Goal: Task Accomplishment & Management: Manage account settings

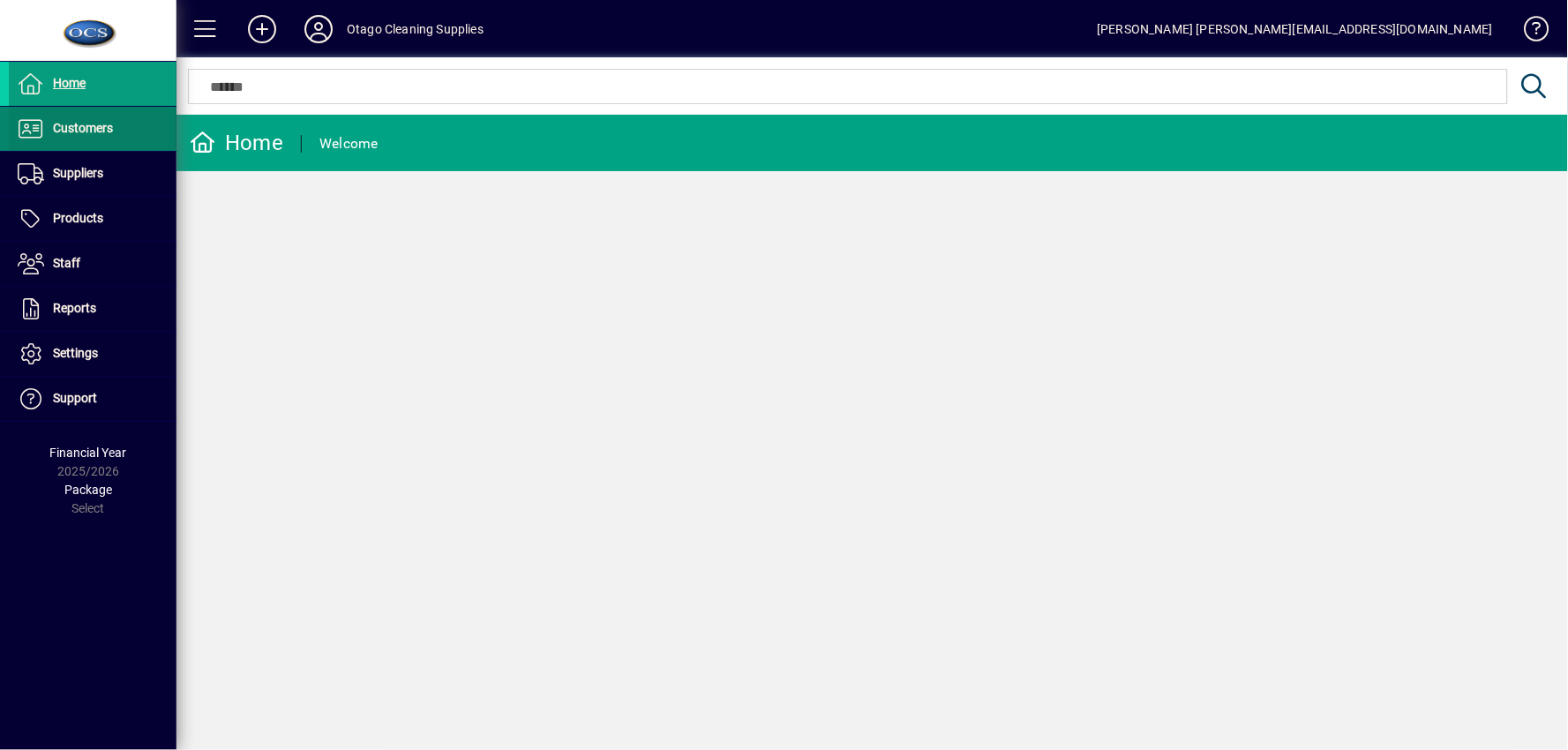
click at [139, 143] on span at bounding box center [92, 128] width 168 height 42
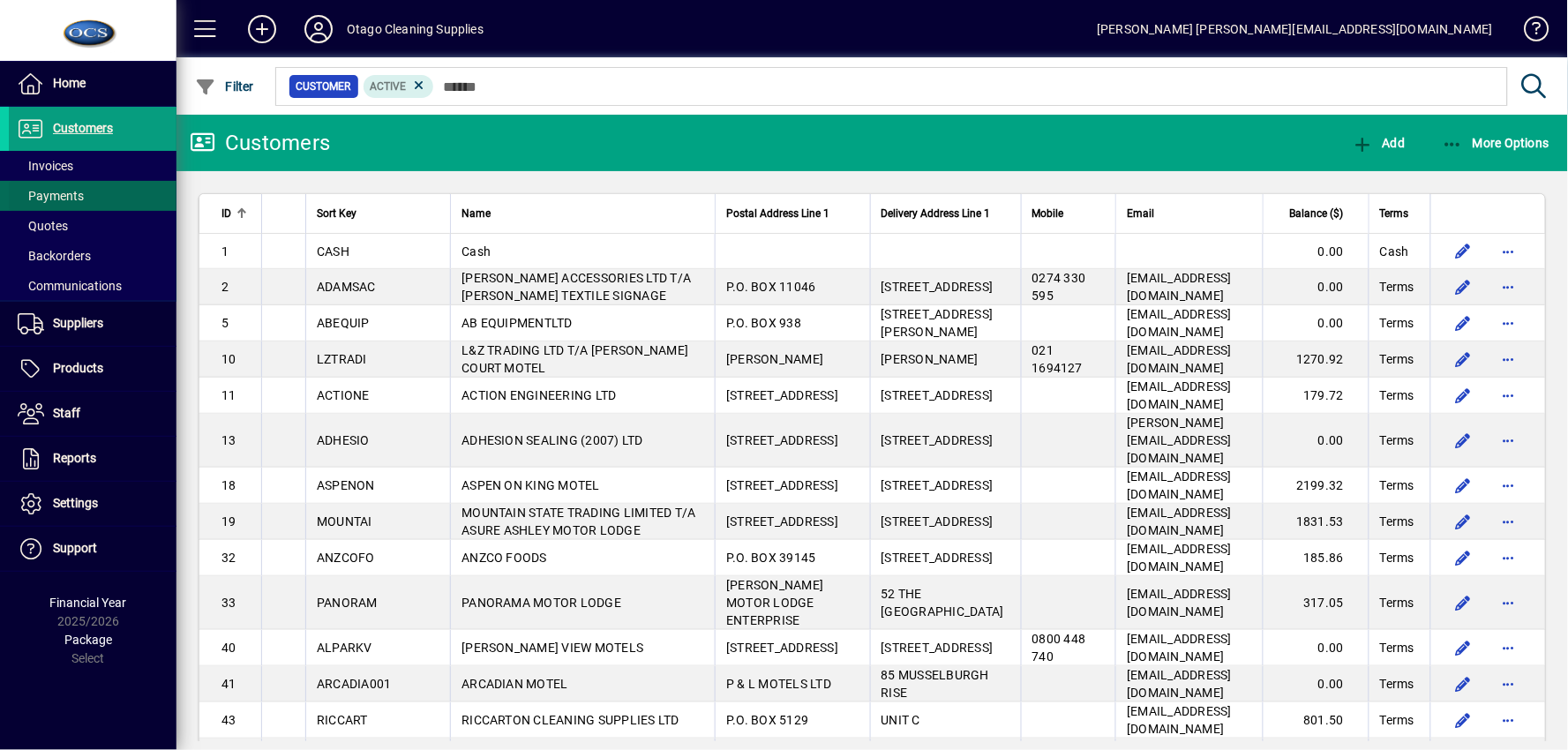
click at [124, 175] on span at bounding box center [92, 196] width 168 height 42
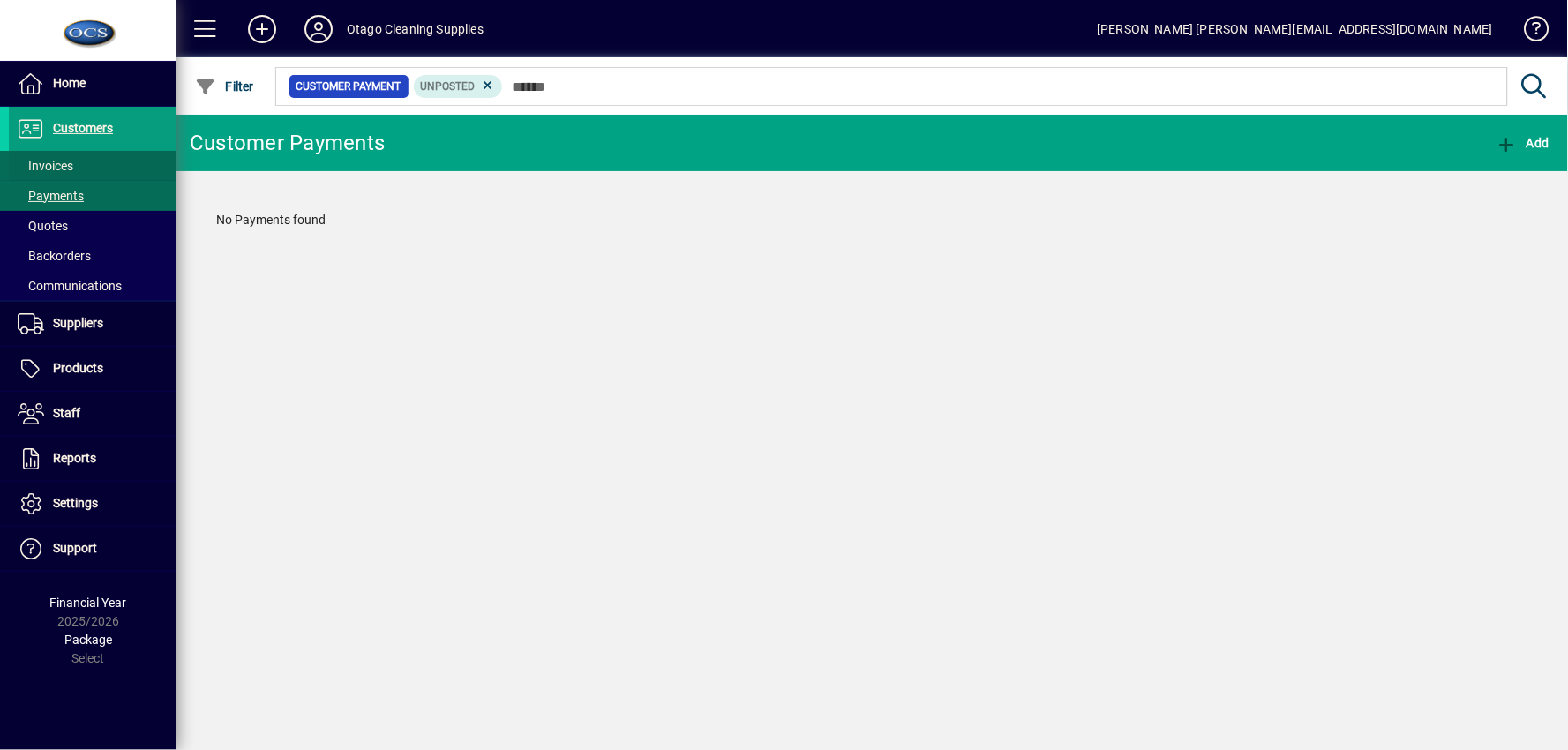
click at [91, 172] on span at bounding box center [92, 165] width 168 height 42
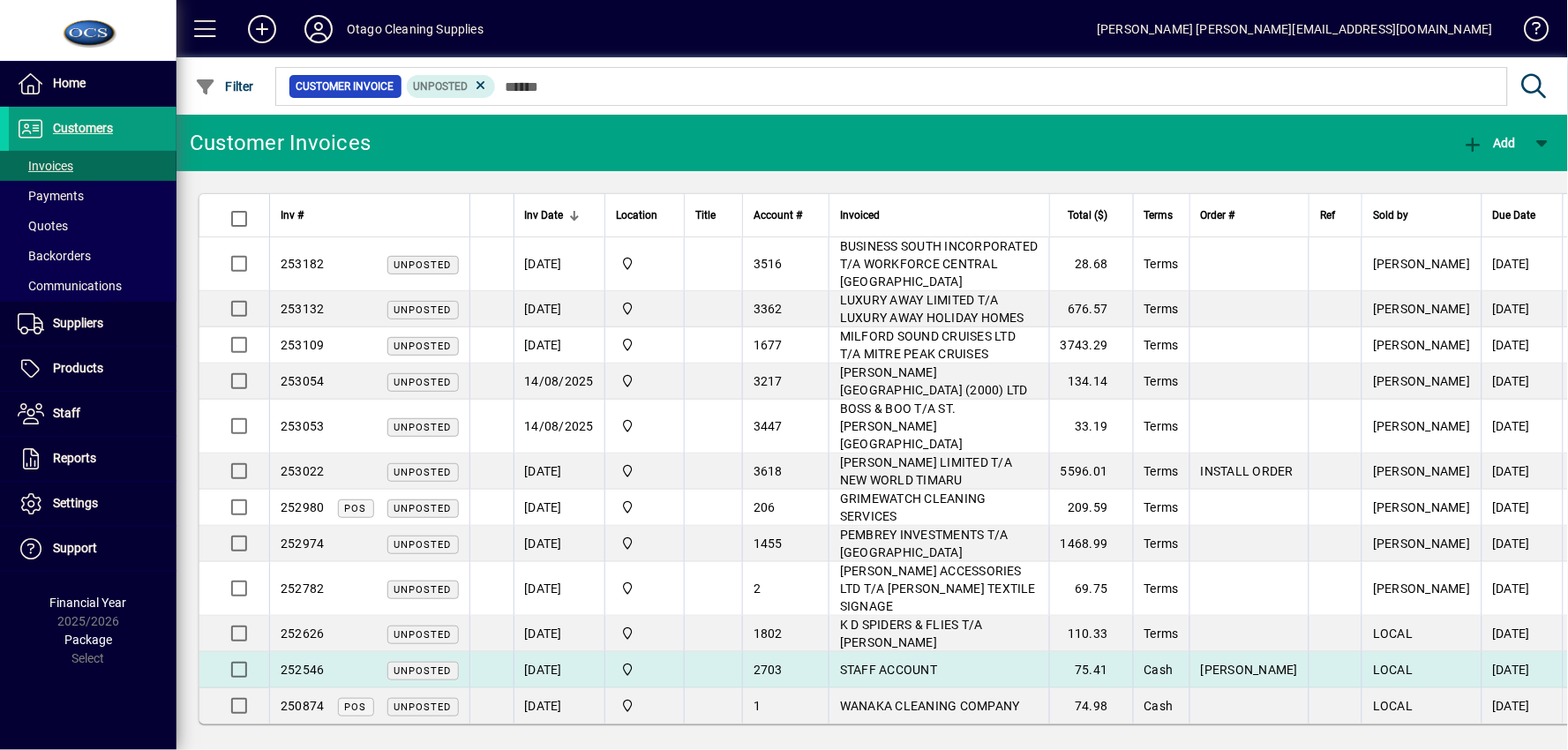
click at [787, 661] on div "2703" at bounding box center [786, 670] width 65 height 18
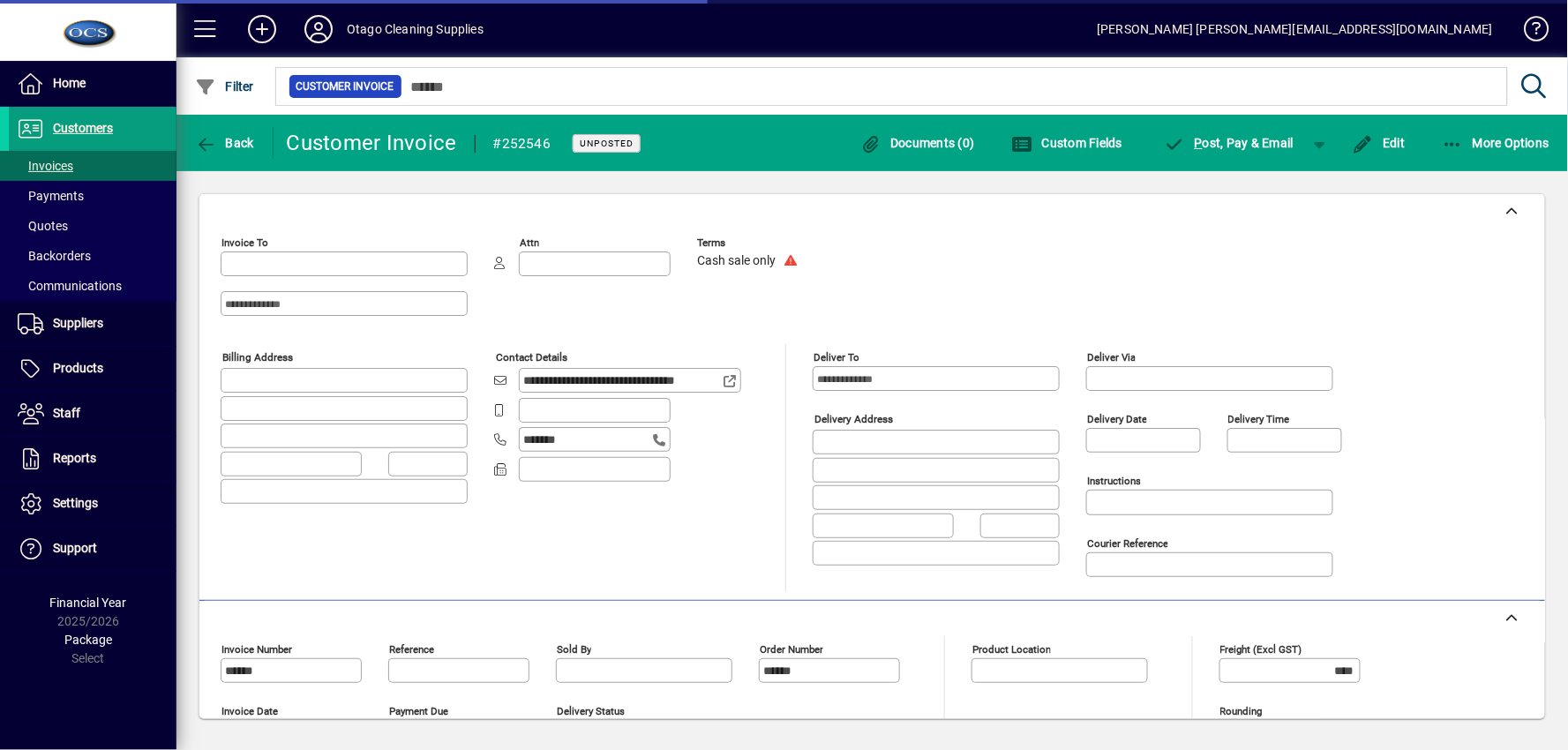
type input "*******"
type input "**********"
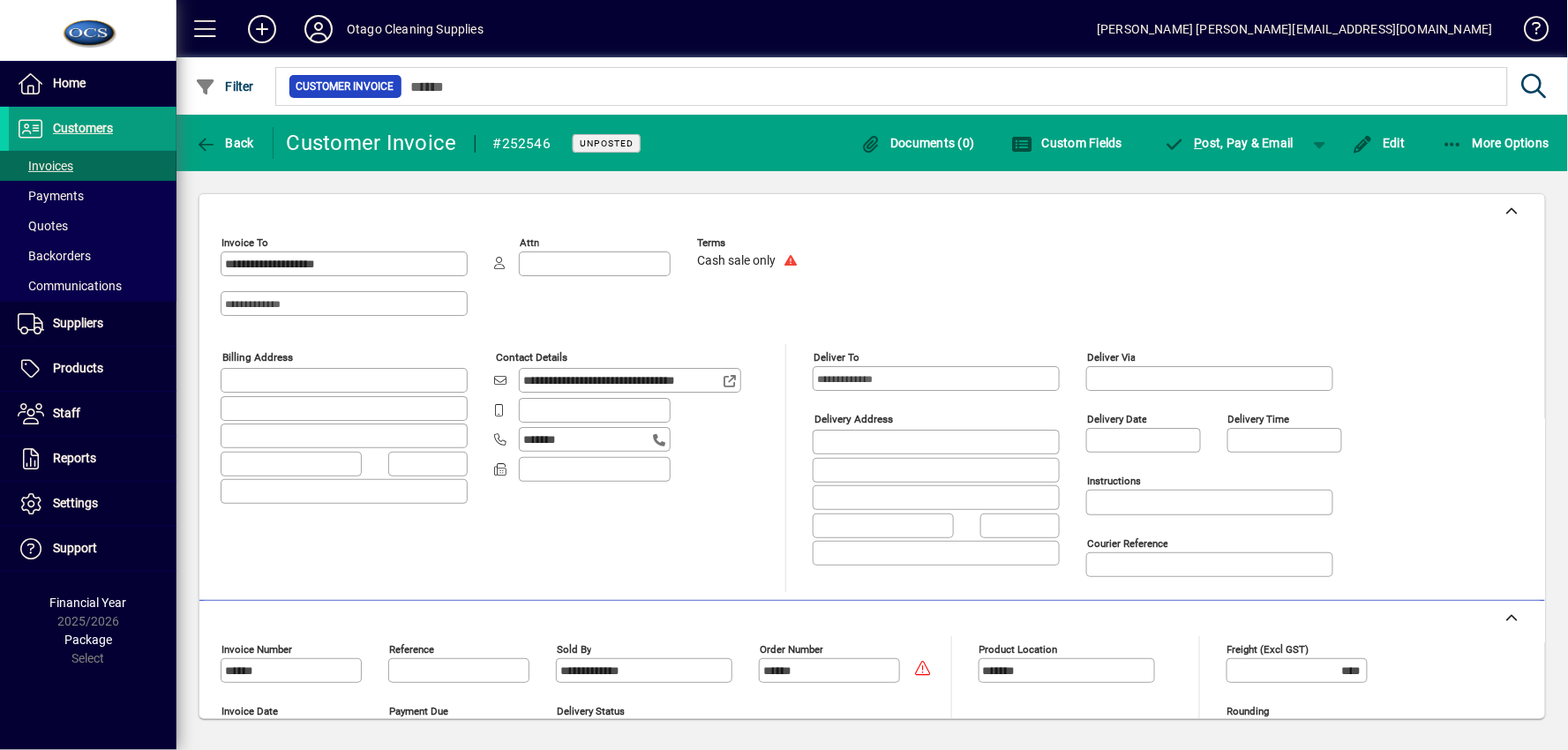
scroll to position [487, 0]
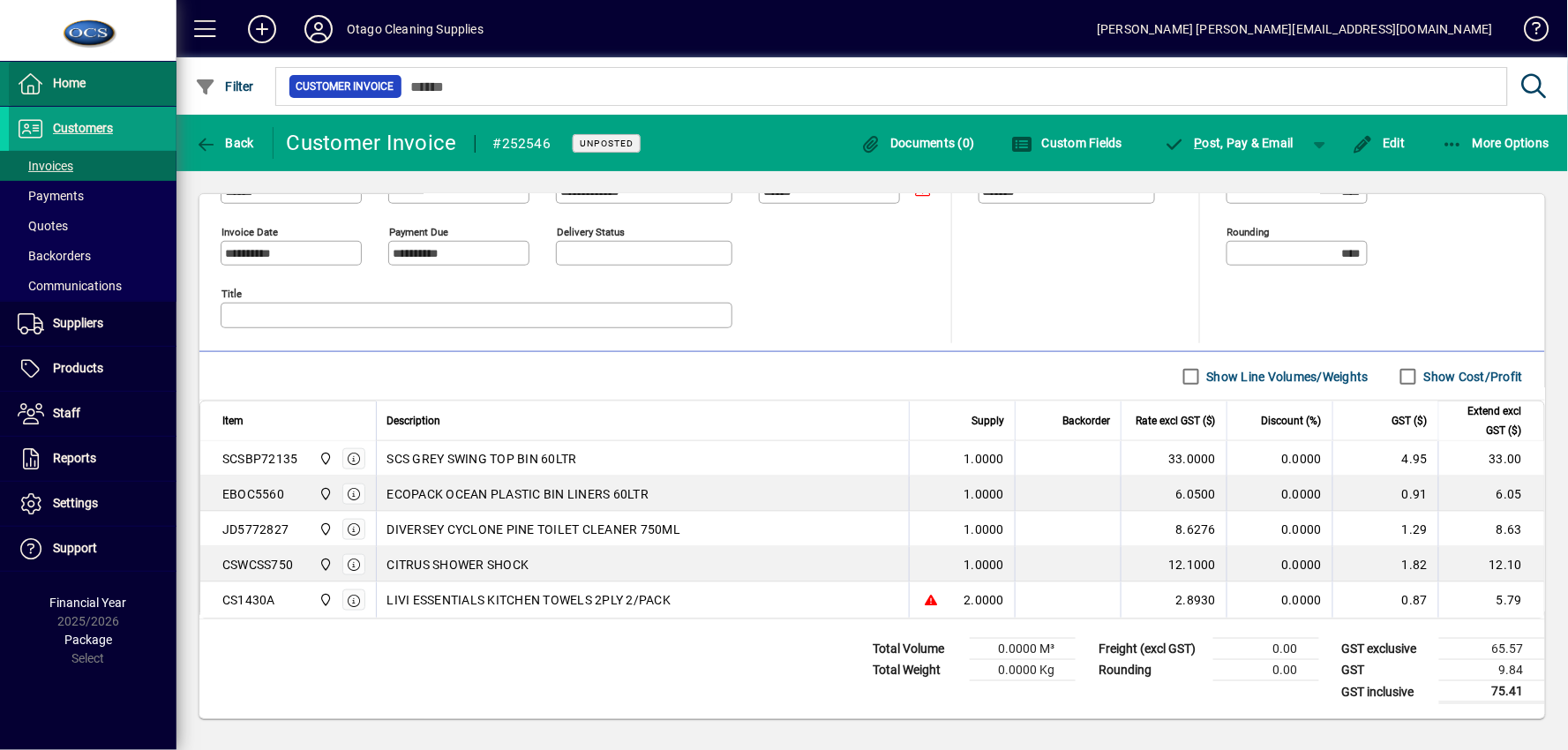
click at [68, 77] on span "Home" at bounding box center [69, 84] width 32 height 14
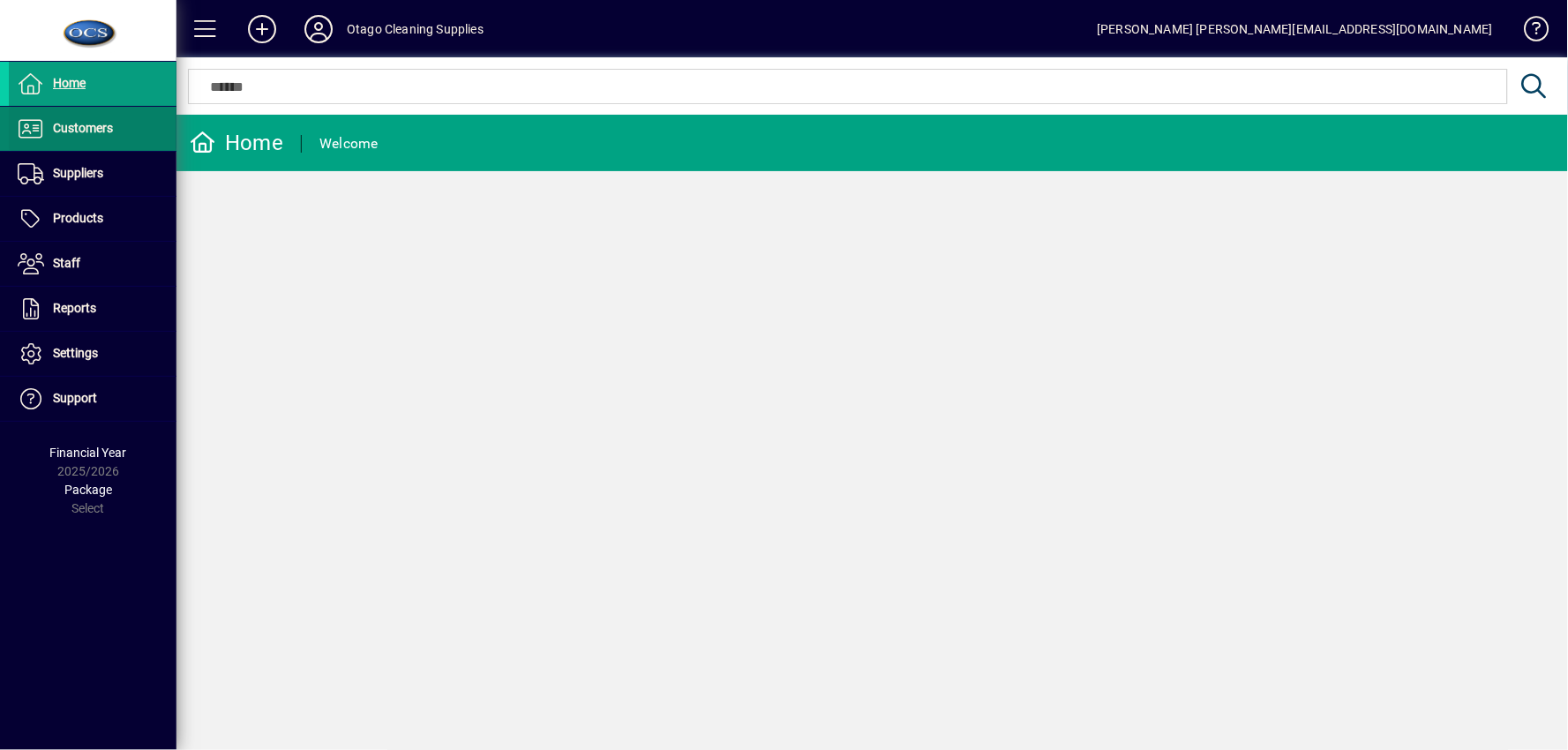
click at [47, 141] on span at bounding box center [92, 128] width 168 height 42
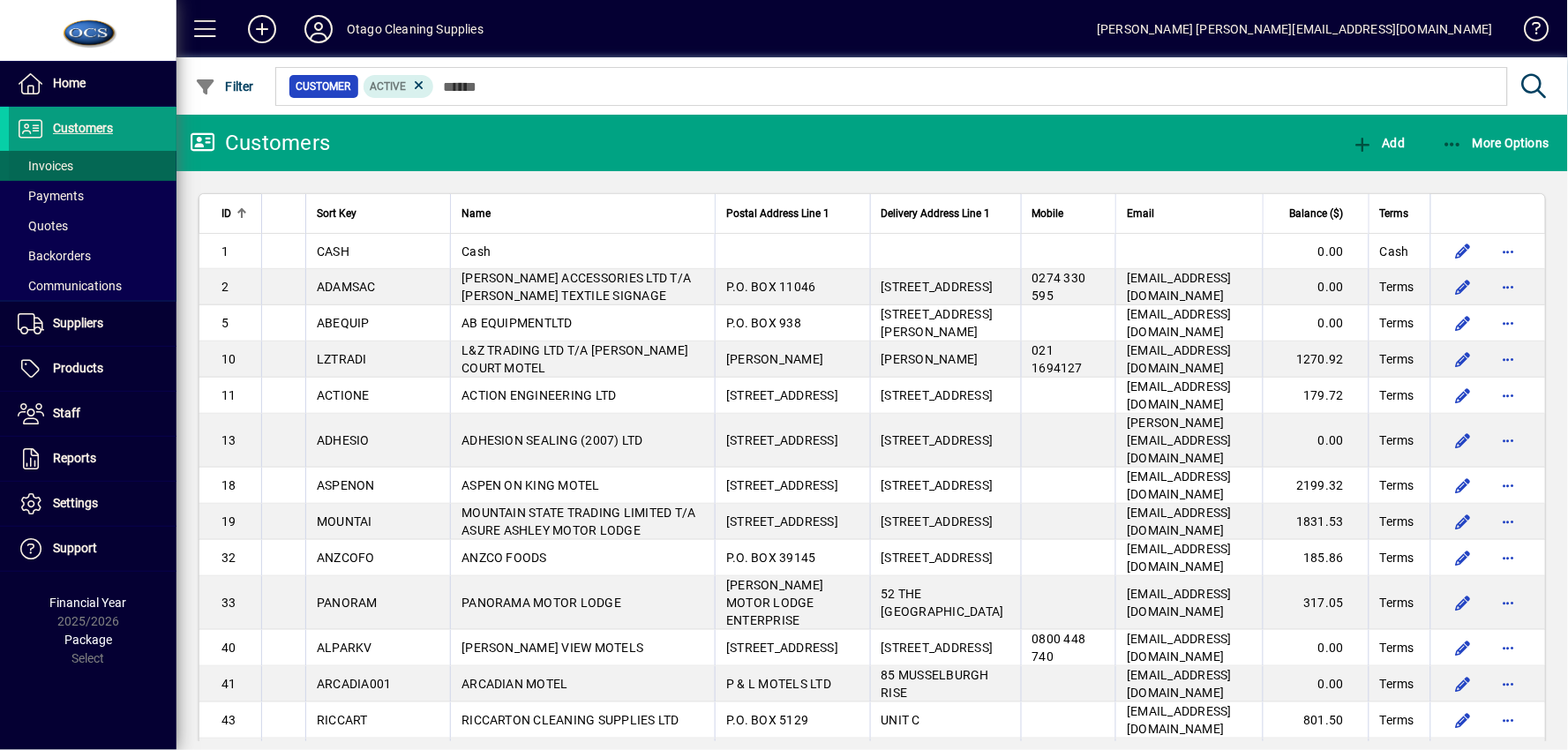
click at [103, 163] on span at bounding box center [92, 165] width 168 height 42
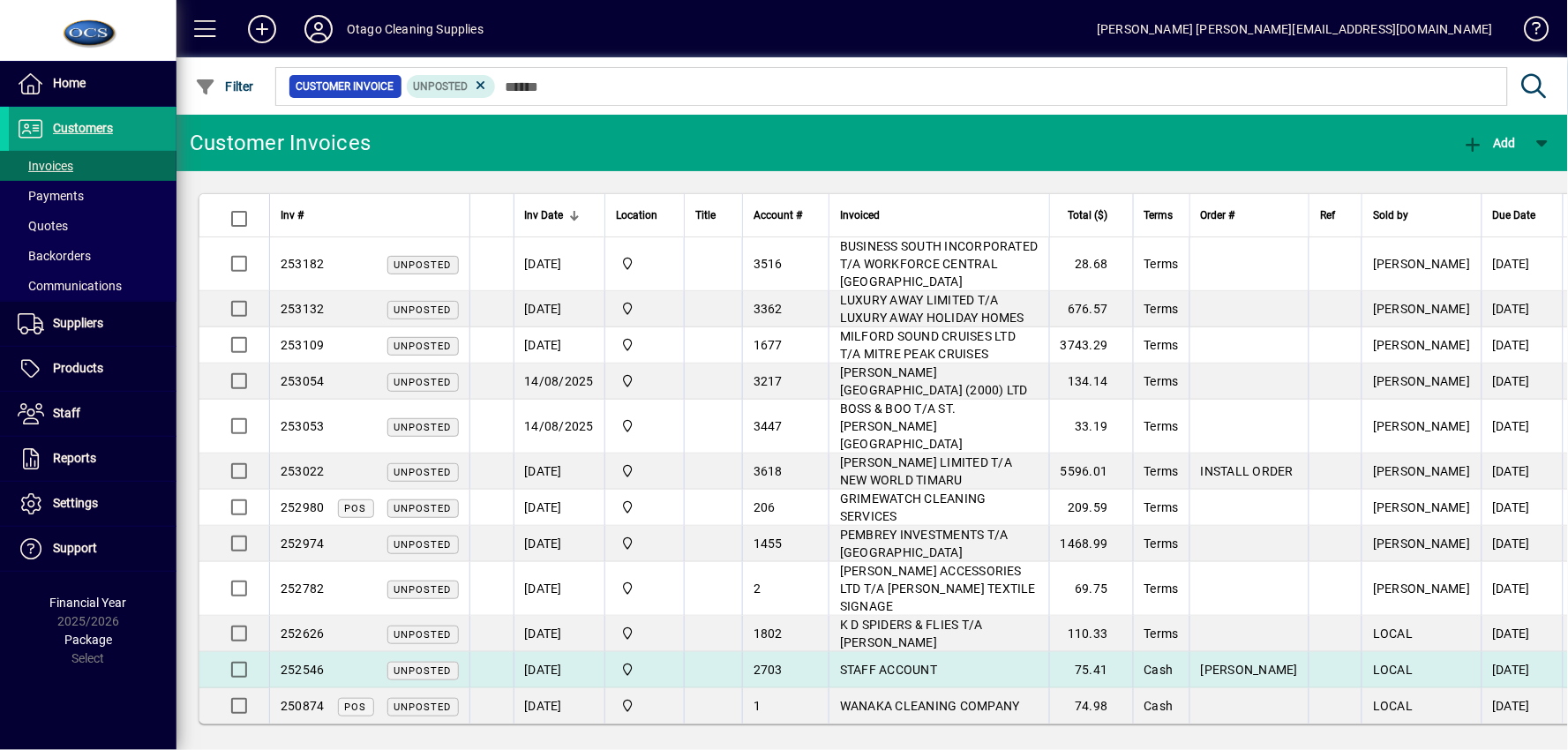
click at [907, 663] on span "STAFF ACCOUNT" at bounding box center [889, 670] width 97 height 14
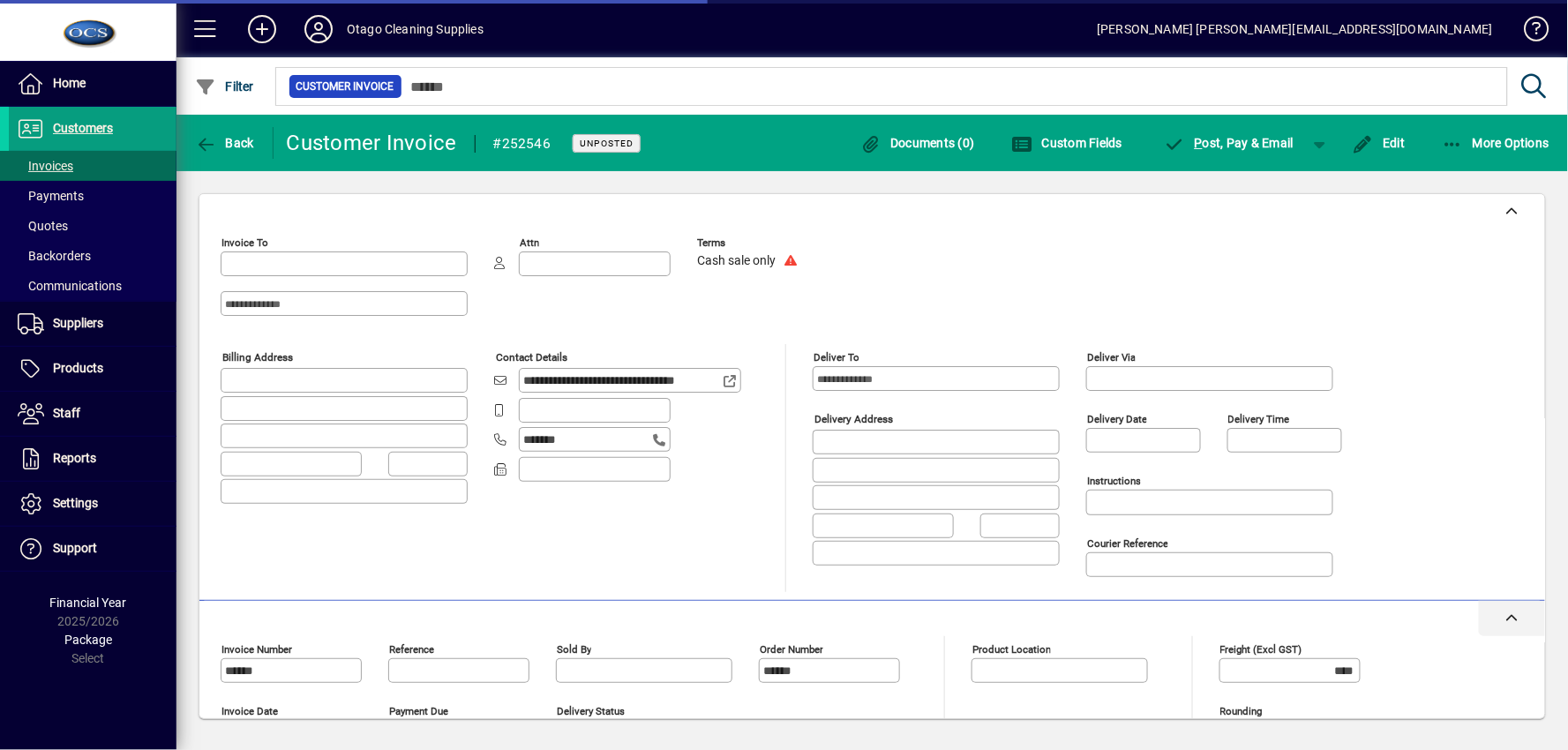
type input "**********"
type input "*******"
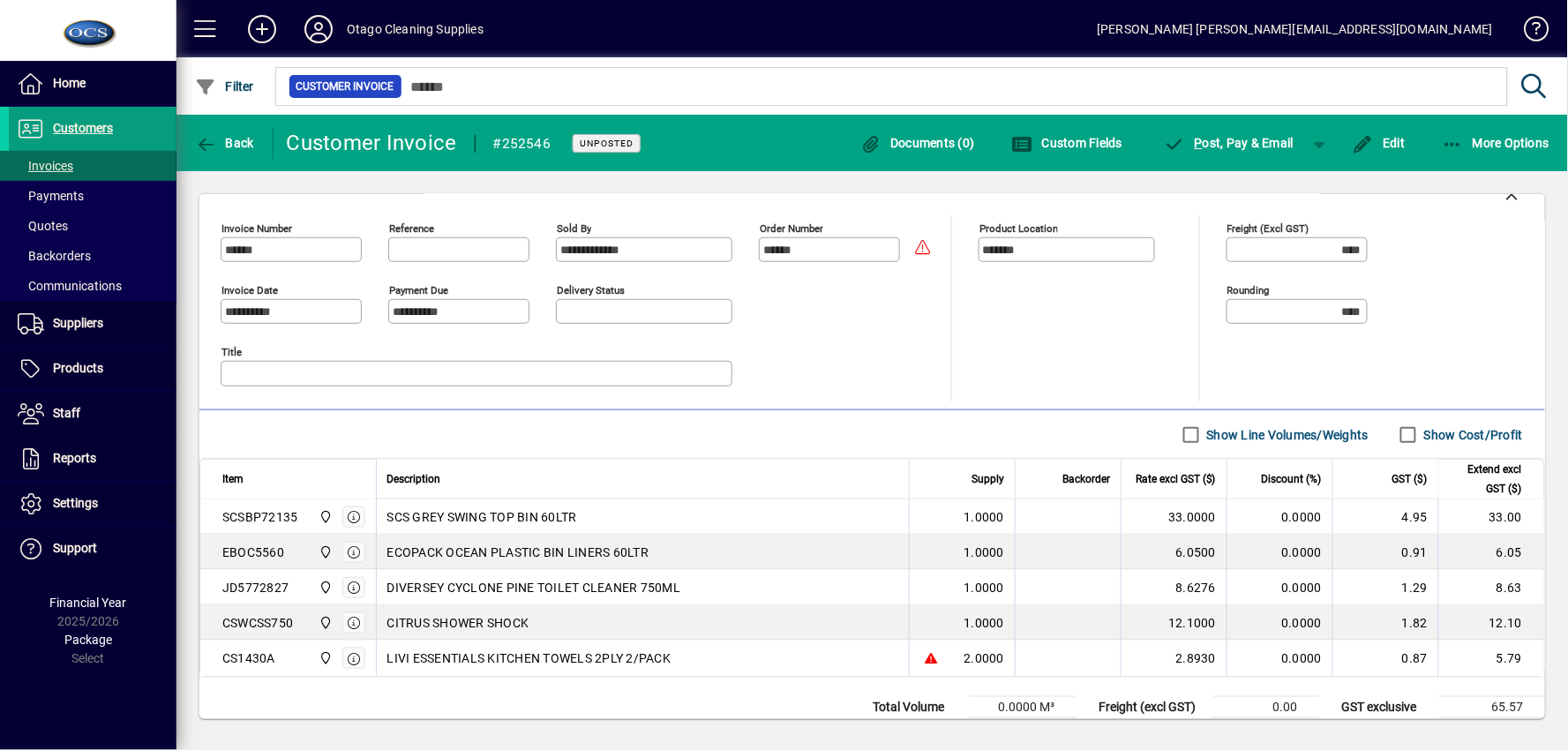
scroll to position [487, 0]
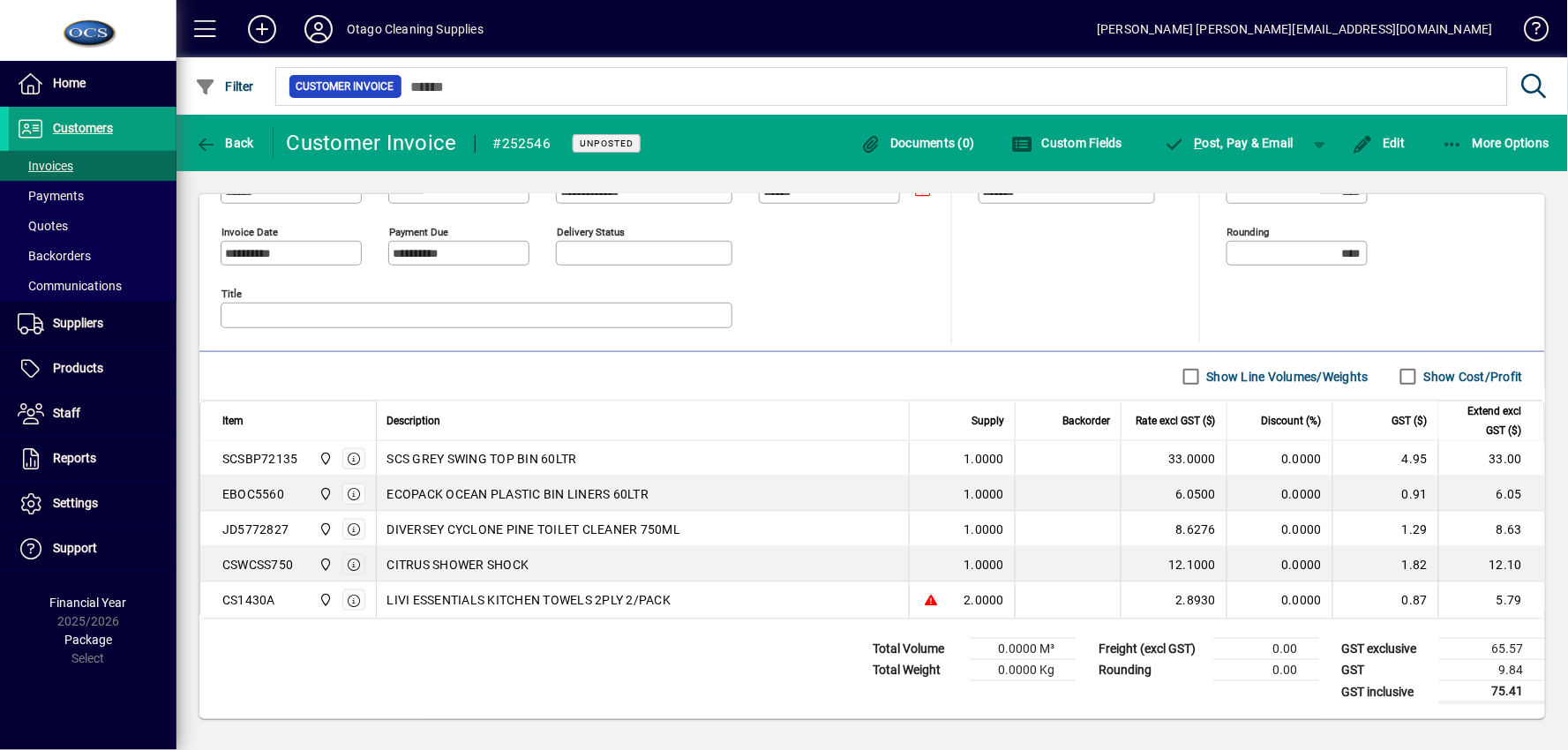
click at [356, 567] on icon "button" at bounding box center [354, 565] width 16 height 13
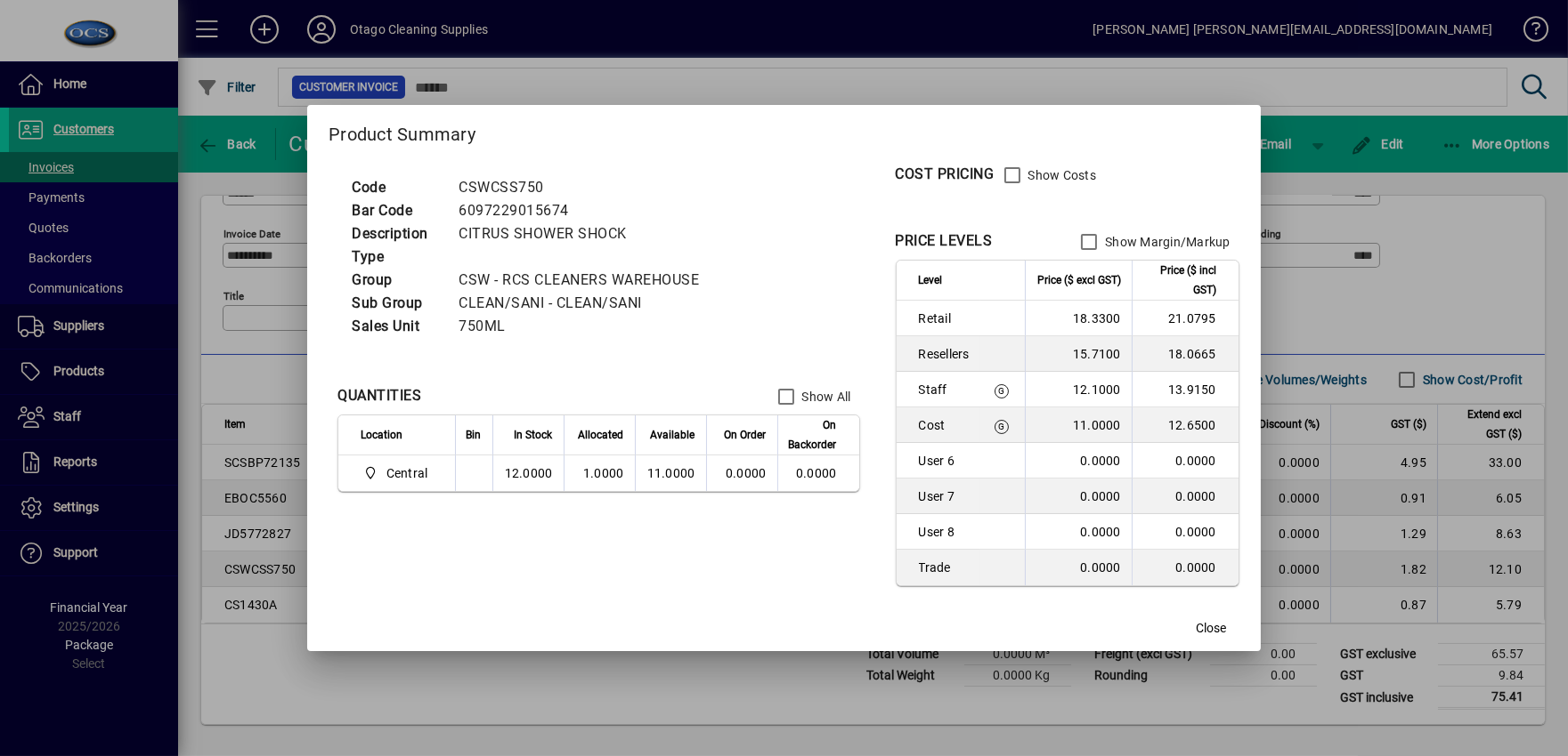
click at [1515, 226] on div at bounding box center [784, 378] width 1568 height 756
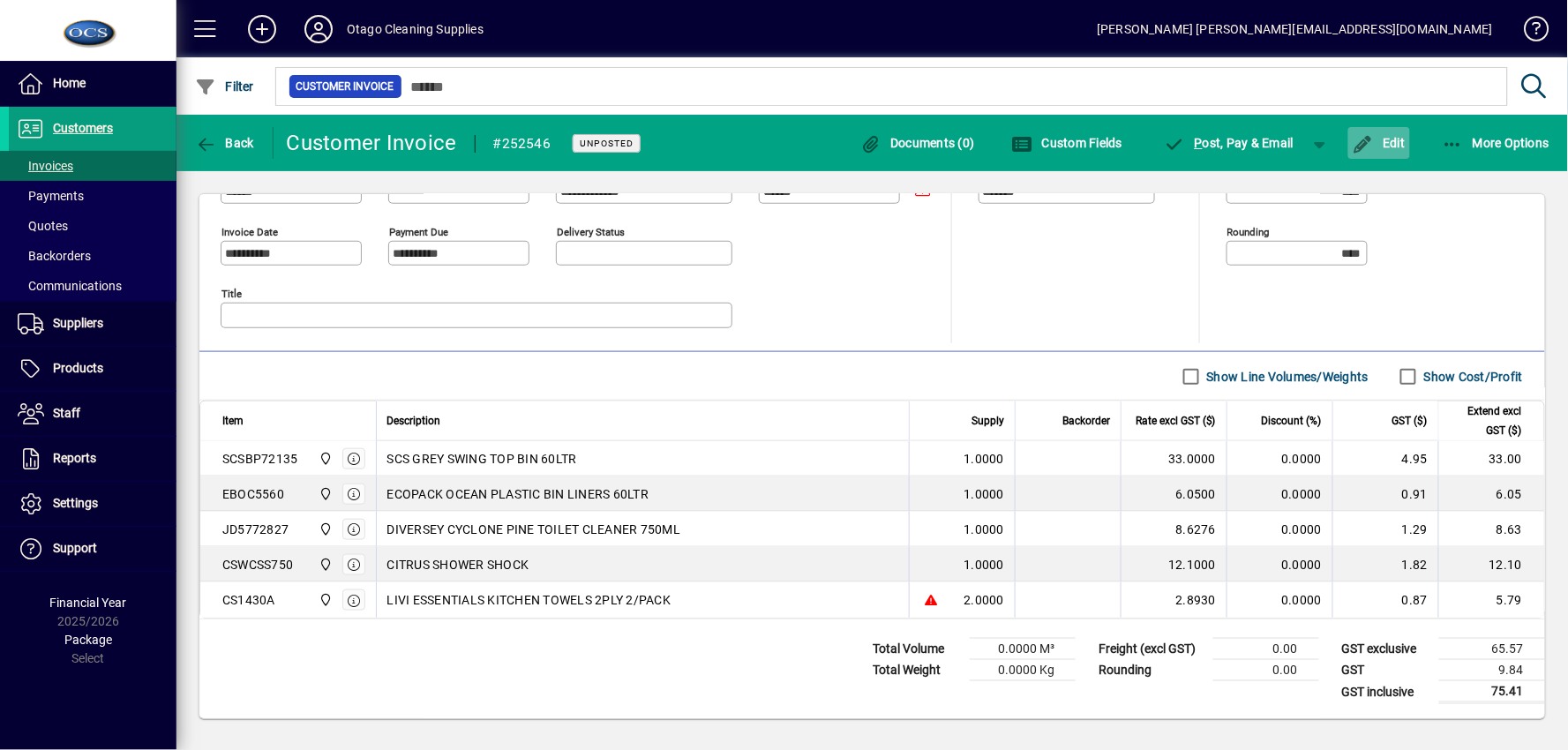
click at [1398, 150] on span "button" at bounding box center [1379, 143] width 62 height 42
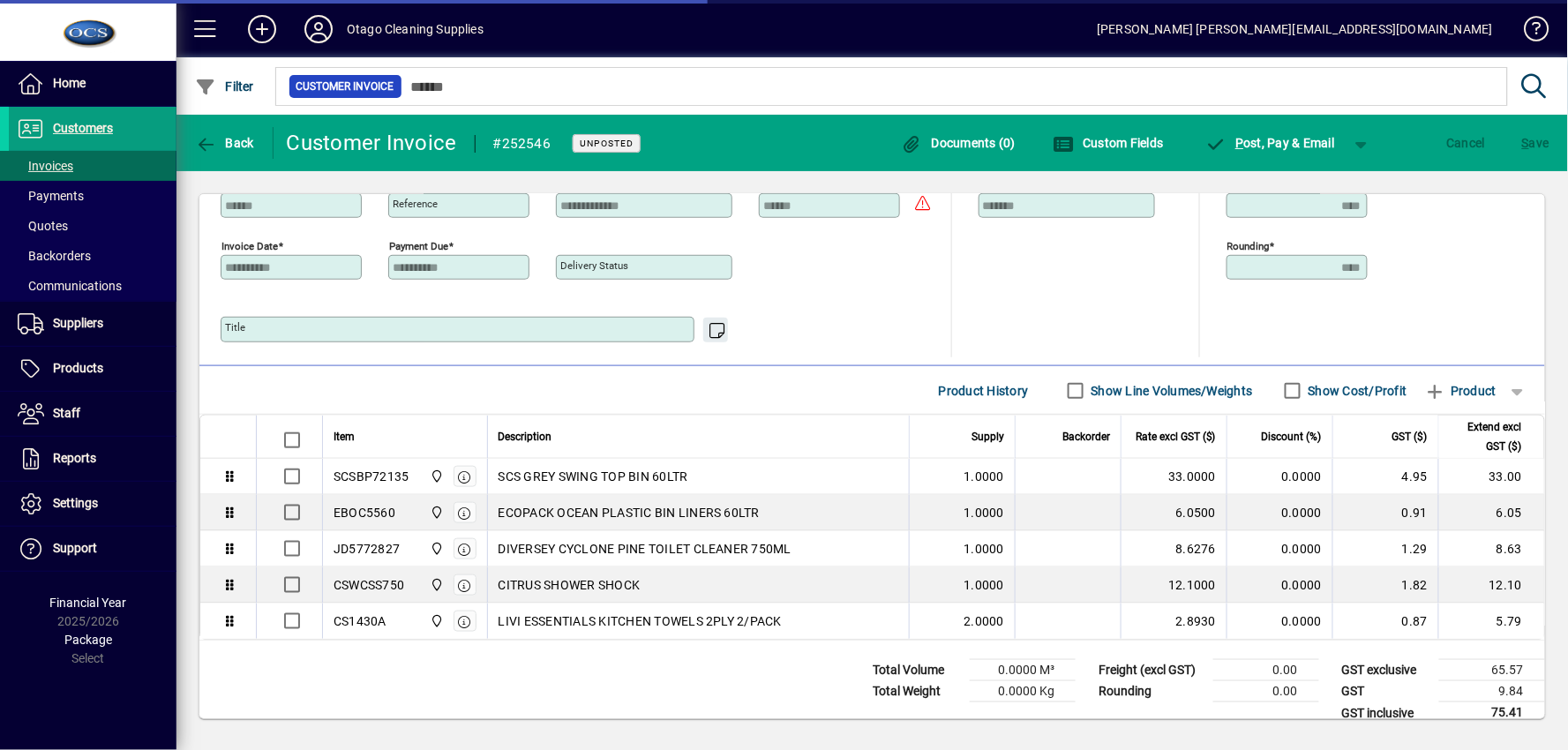
scroll to position [437, 0]
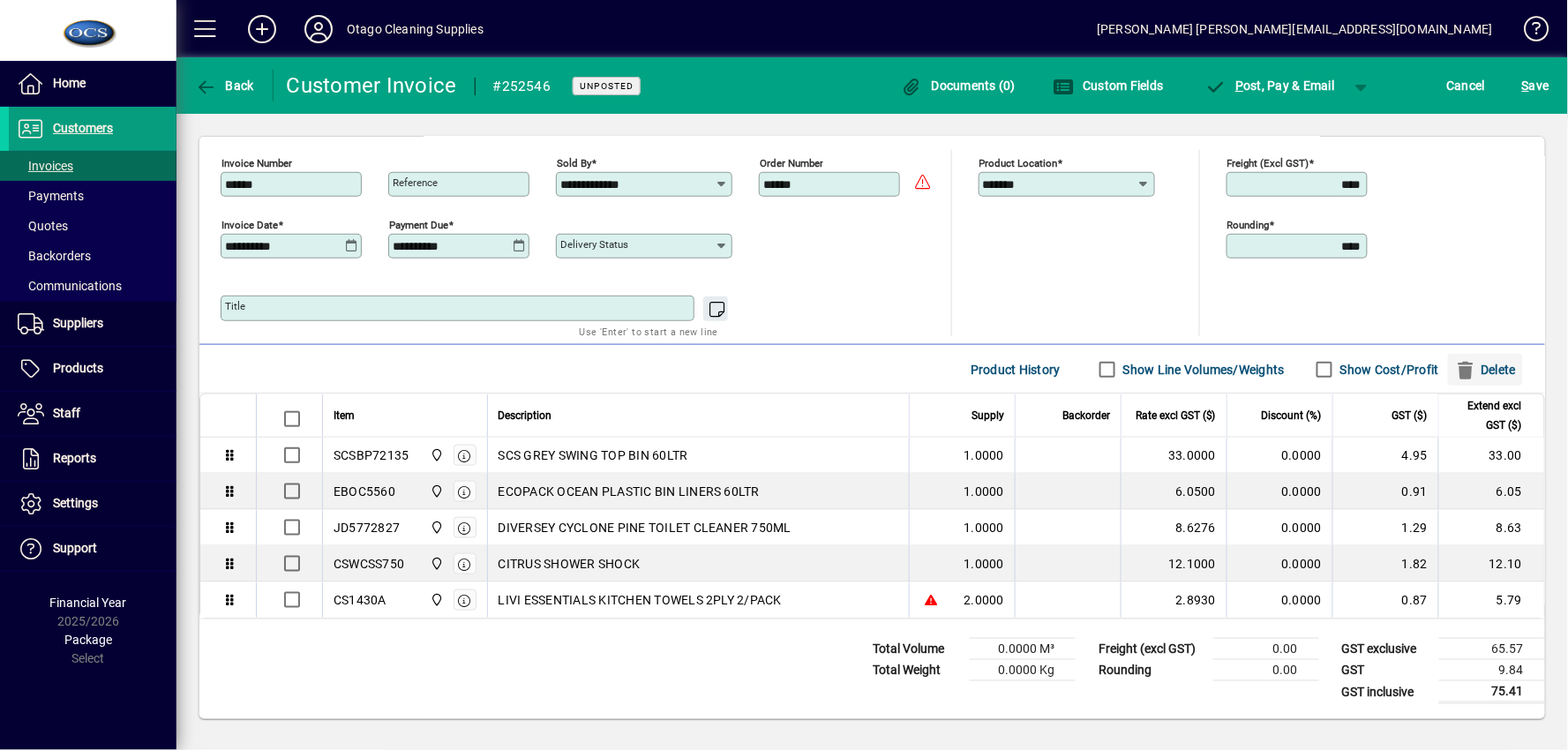
click at [1487, 374] on span "Delete" at bounding box center [1486, 369] width 61 height 28
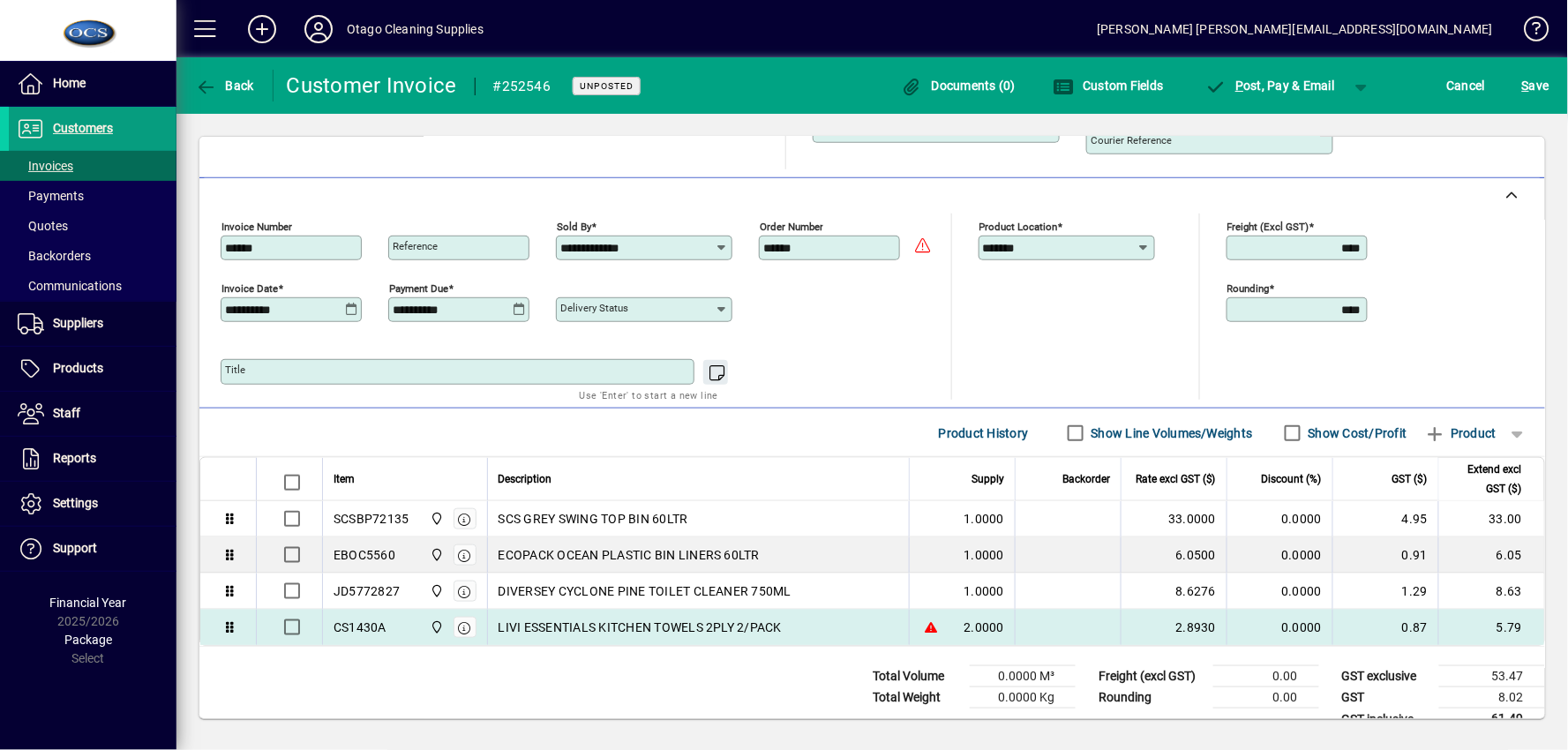
scroll to position [400, 0]
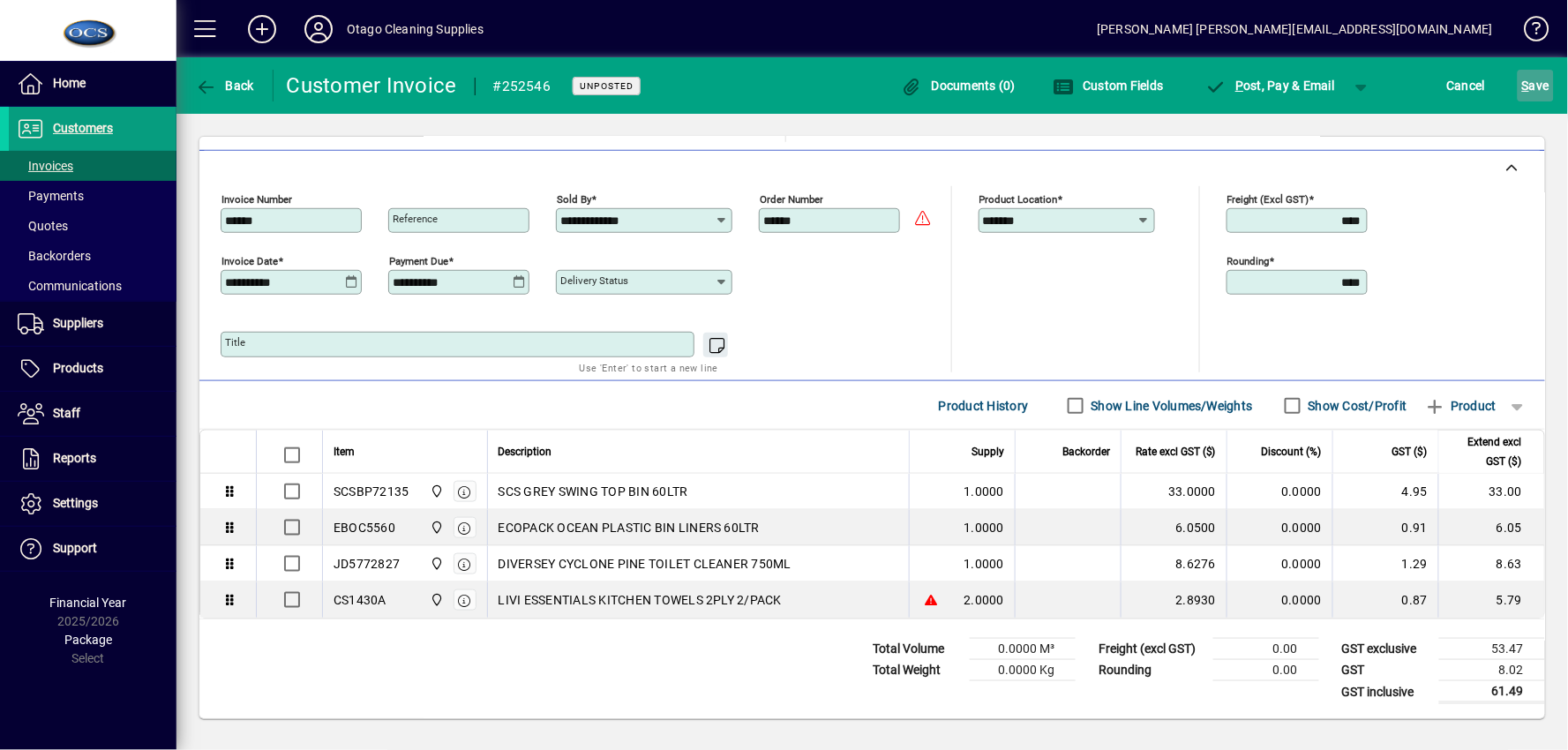
click at [1538, 75] on span "S ave" at bounding box center [1536, 85] width 27 height 28
